Goal: Information Seeking & Learning: Learn about a topic

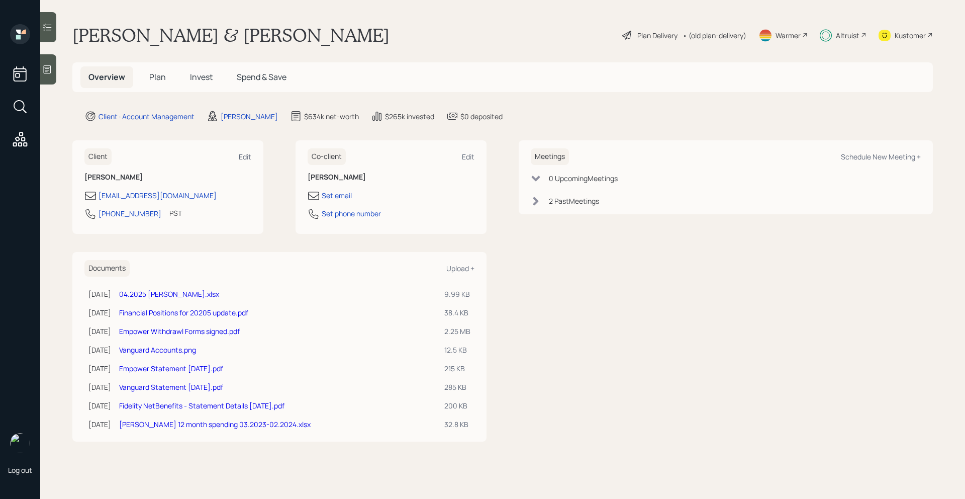
click at [204, 78] on span "Invest" at bounding box center [201, 76] width 23 height 11
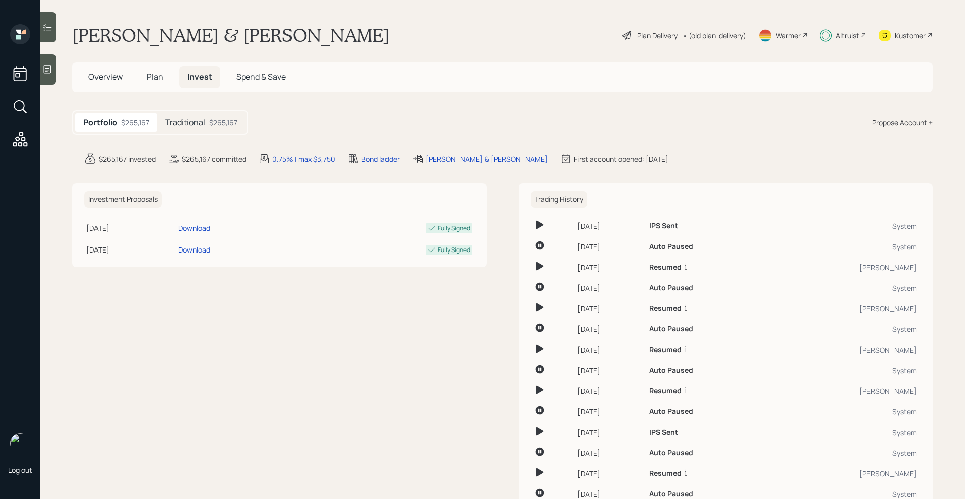
click at [230, 129] on div "Traditional $265,167" at bounding box center [201, 122] width 88 height 19
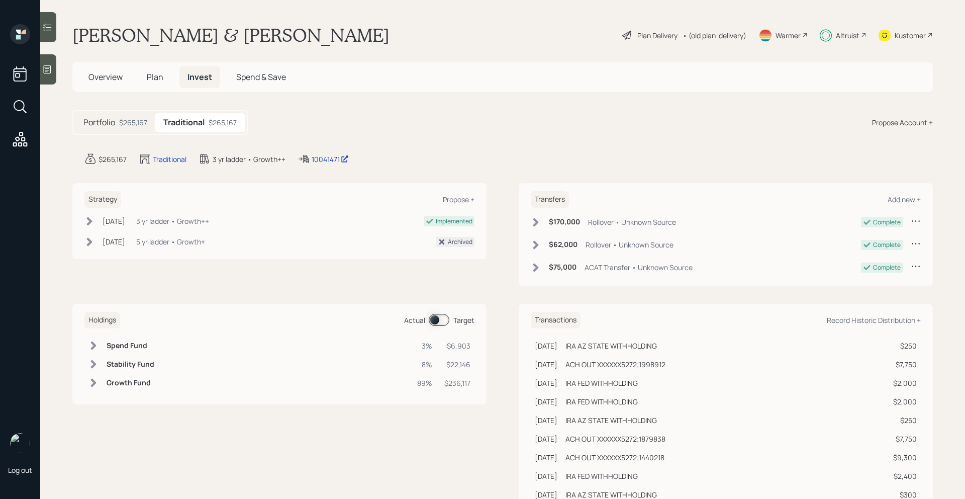
click at [444, 321] on span at bounding box center [439, 320] width 21 height 12
click at [853, 35] on div "Altruist" at bounding box center [848, 35] width 24 height 11
click at [840, 40] on div "Altruist" at bounding box center [848, 35] width 24 height 11
